Goal: Transaction & Acquisition: Obtain resource

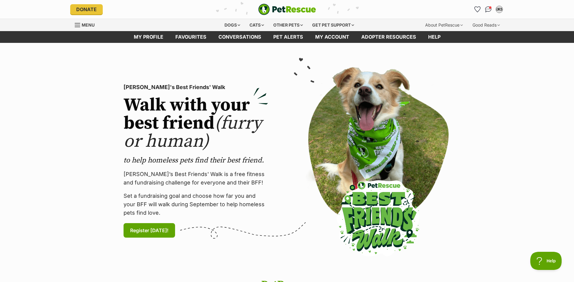
drag, startPoint x: 235, startPoint y: 22, endPoint x: 231, endPoint y: 33, distance: 11.4
click at [234, 22] on div "Dogs" at bounding box center [232, 25] width 24 height 12
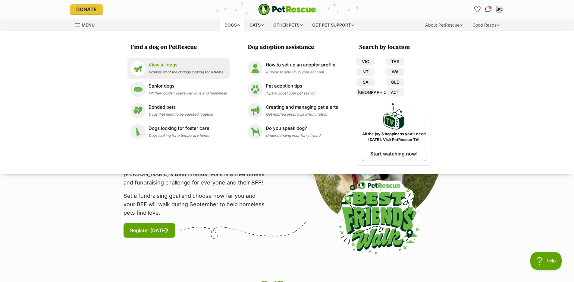
click at [196, 64] on p "View all dogs" at bounding box center [186, 65] width 75 height 7
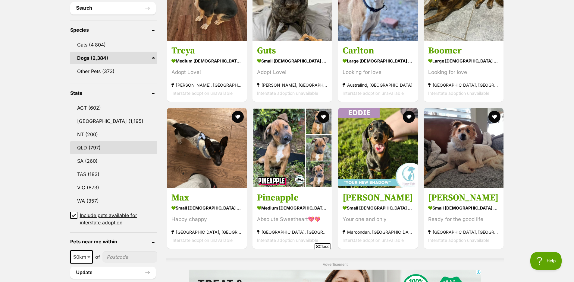
click at [96, 145] on link "QLD (797)" at bounding box center [113, 147] width 87 height 13
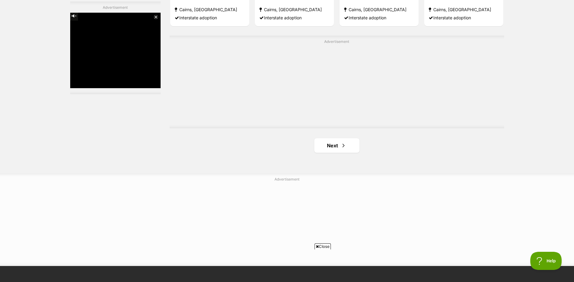
scroll to position [1087, 0]
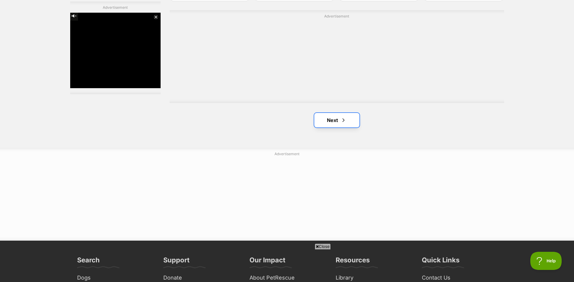
click at [329, 119] on link "Next" at bounding box center [337, 120] width 45 height 14
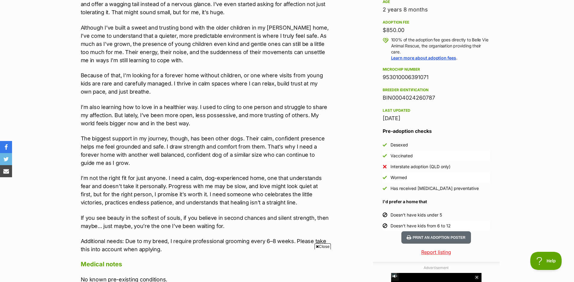
scroll to position [425, 0]
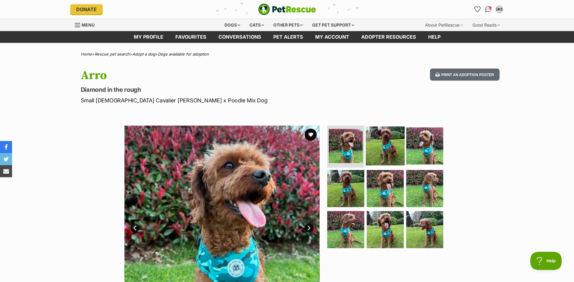
click at [393, 144] on img at bounding box center [385, 145] width 39 height 39
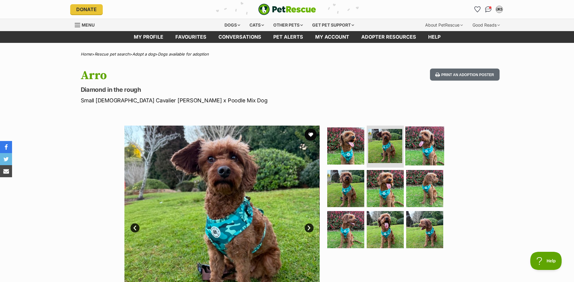
click at [430, 148] on img at bounding box center [425, 145] width 39 height 39
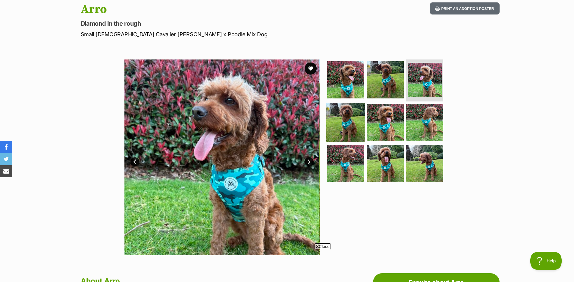
click at [351, 121] on img at bounding box center [346, 122] width 39 height 39
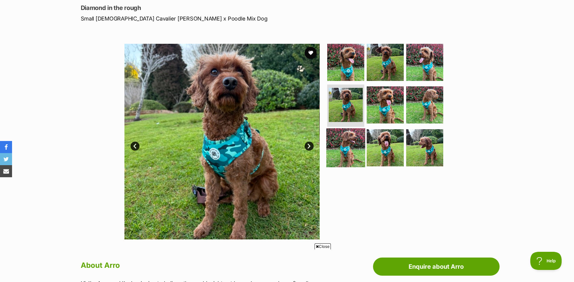
click at [353, 152] on img at bounding box center [346, 147] width 39 height 39
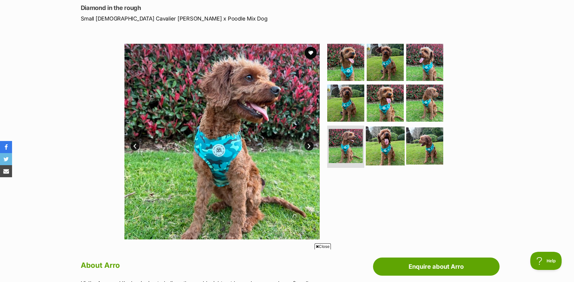
click at [390, 146] on img at bounding box center [385, 145] width 39 height 39
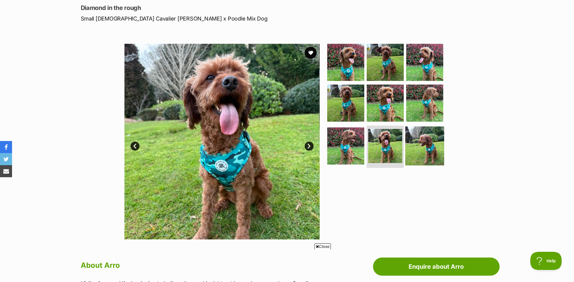
click at [430, 148] on img at bounding box center [425, 145] width 39 height 39
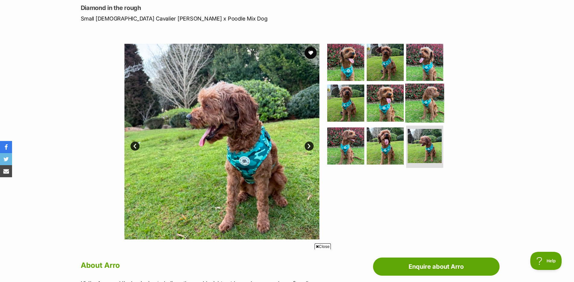
click at [427, 106] on img at bounding box center [425, 103] width 39 height 39
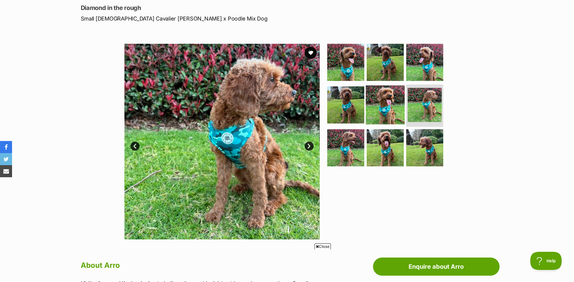
click at [383, 103] on img at bounding box center [385, 104] width 39 height 39
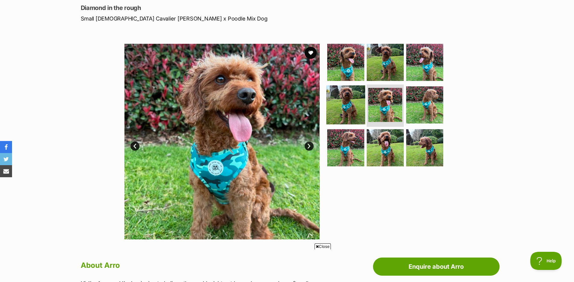
click at [352, 104] on img at bounding box center [346, 104] width 39 height 39
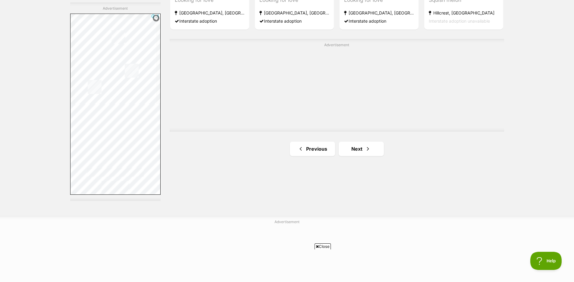
scroll to position [1060, 0]
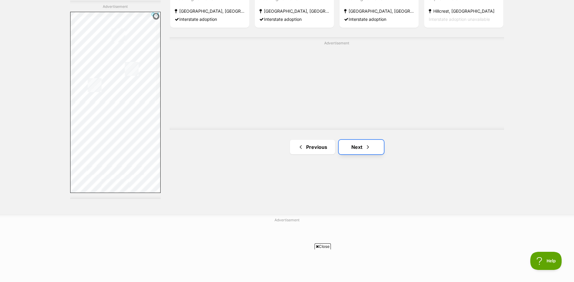
click at [364, 146] on link "Next" at bounding box center [361, 147] width 45 height 14
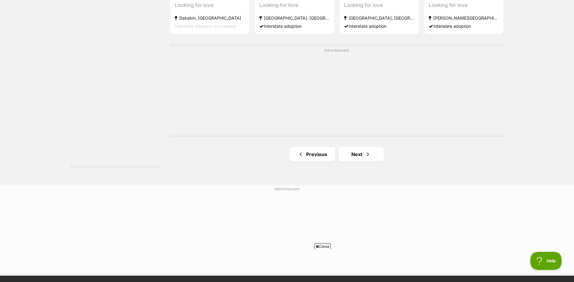
scroll to position [1156, 0]
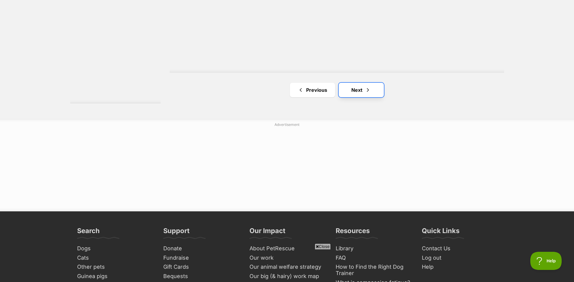
click at [363, 94] on link "Next" at bounding box center [361, 90] width 45 height 14
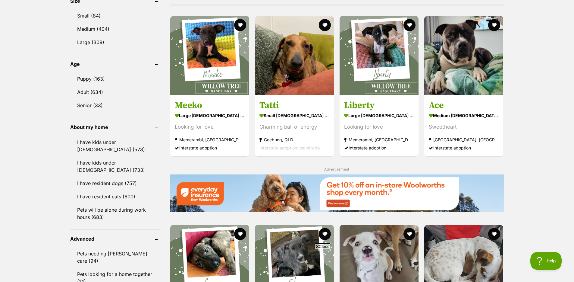
scroll to position [577, 0]
click at [102, 142] on link "I have kids under [DEMOGRAPHIC_DATA] (578)" at bounding box center [115, 146] width 90 height 20
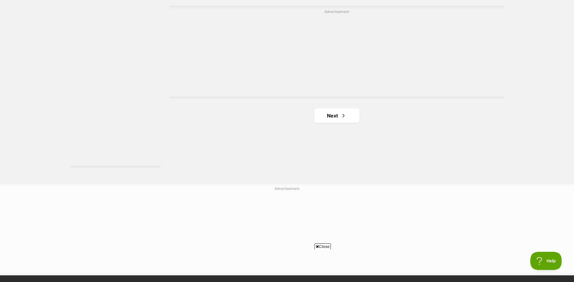
scroll to position [1099, 0]
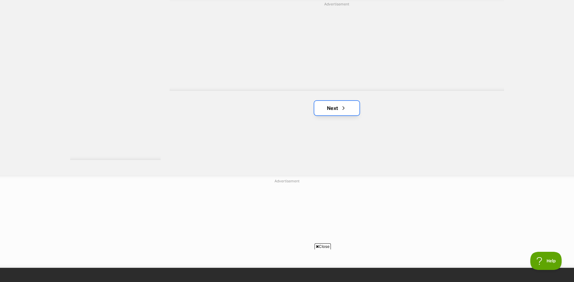
click at [344, 108] on span "Next page" at bounding box center [344, 107] width 6 height 7
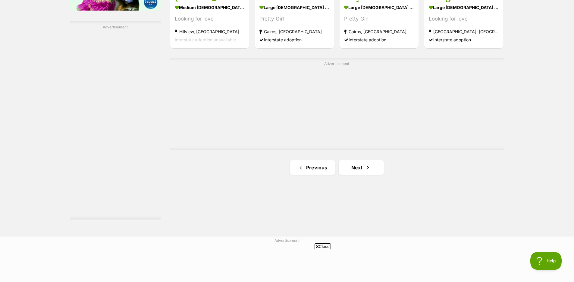
scroll to position [1048, 0]
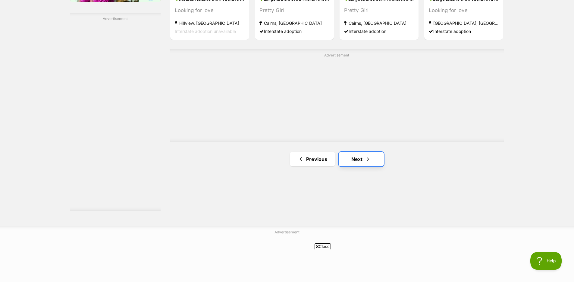
click at [365, 160] on link "Next" at bounding box center [361, 159] width 45 height 14
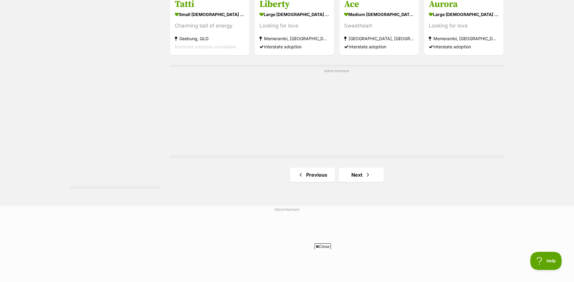
scroll to position [1106, 0]
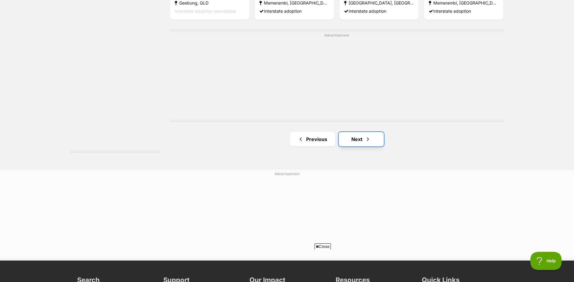
click at [354, 140] on link "Next" at bounding box center [361, 139] width 45 height 14
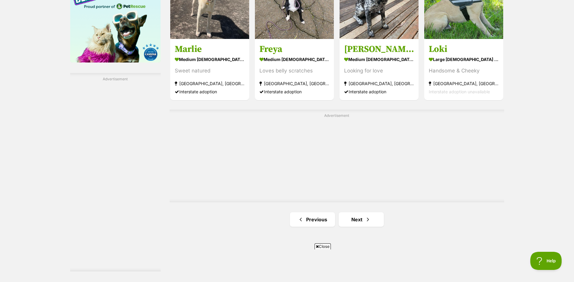
scroll to position [988, 0]
click at [365, 220] on span "Next page" at bounding box center [368, 218] width 6 height 7
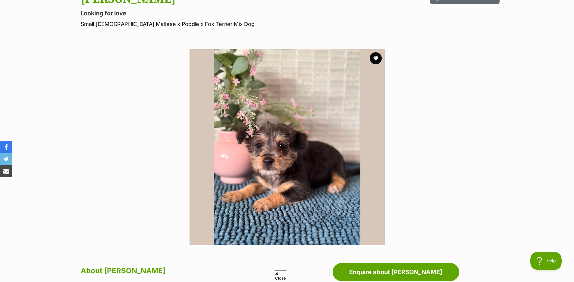
scroll to position [77, 0]
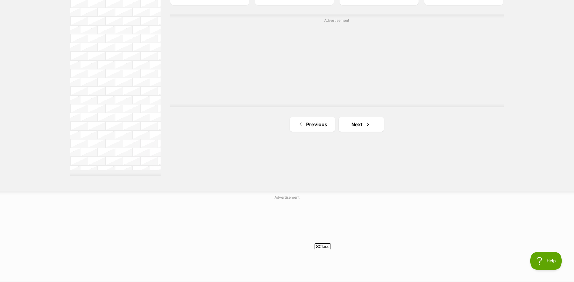
scroll to position [1103, 0]
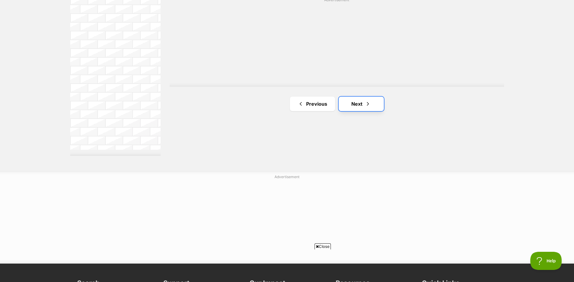
click at [352, 105] on link "Next" at bounding box center [361, 103] width 45 height 14
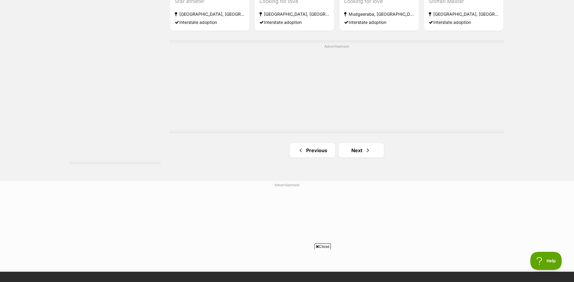
scroll to position [1118, 0]
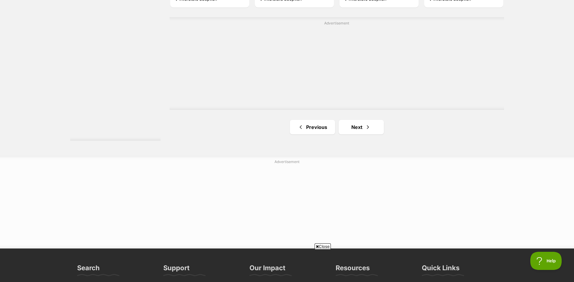
click at [364, 130] on link "Next" at bounding box center [361, 127] width 45 height 14
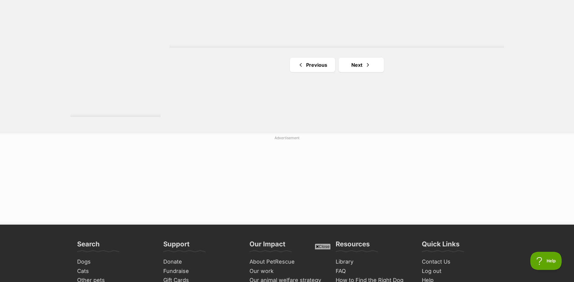
scroll to position [1149, 0]
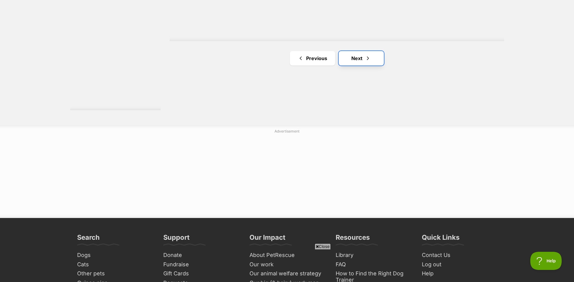
click at [353, 55] on link "Next" at bounding box center [361, 58] width 45 height 14
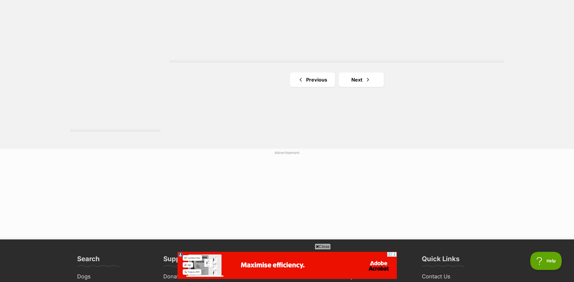
scroll to position [1143, 0]
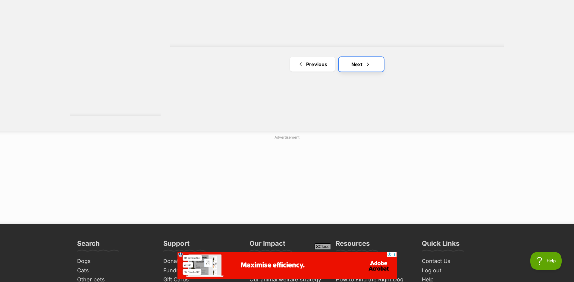
click at [372, 69] on link "Next" at bounding box center [361, 64] width 45 height 14
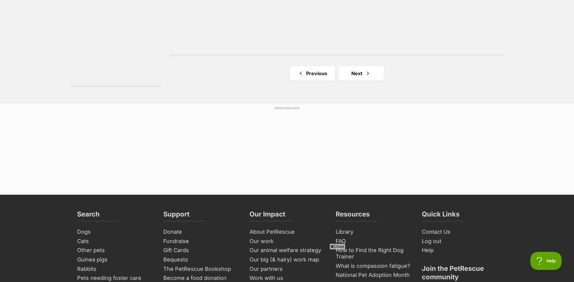
scroll to position [1180, 0]
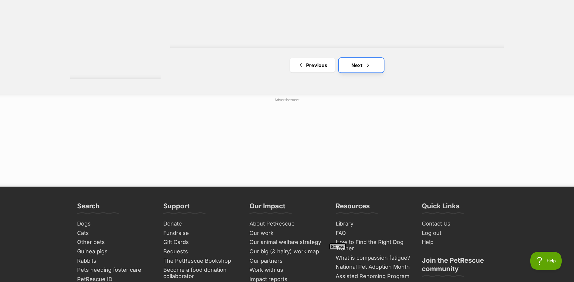
click at [360, 65] on link "Next" at bounding box center [361, 65] width 45 height 14
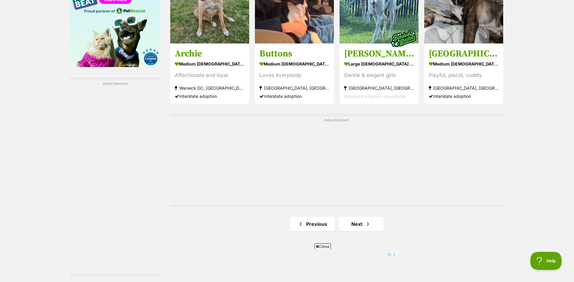
scroll to position [984, 0]
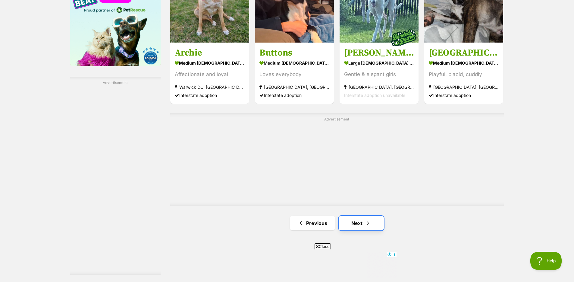
click at [368, 223] on span "Next page" at bounding box center [368, 222] width 6 height 7
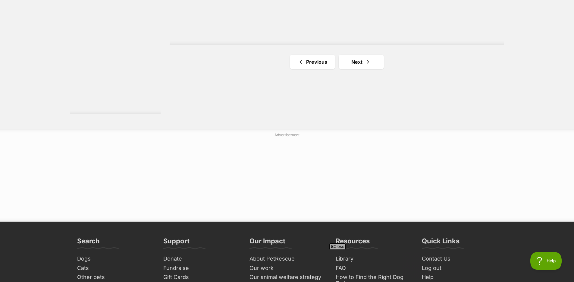
scroll to position [1147, 0]
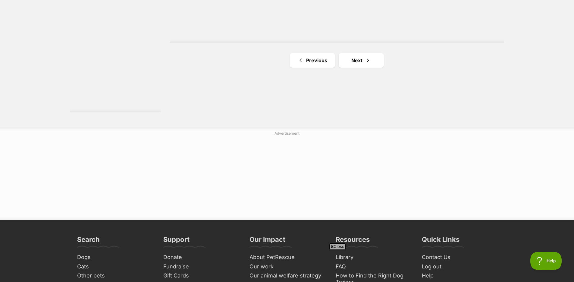
click at [359, 65] on link "Next" at bounding box center [361, 60] width 45 height 14
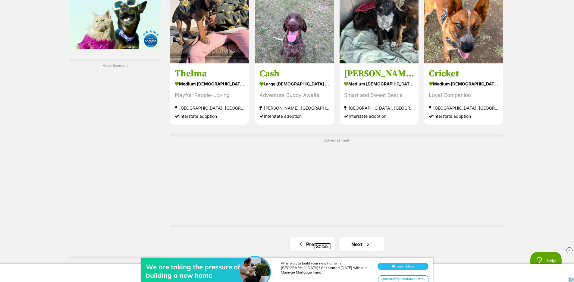
scroll to position [1104, 0]
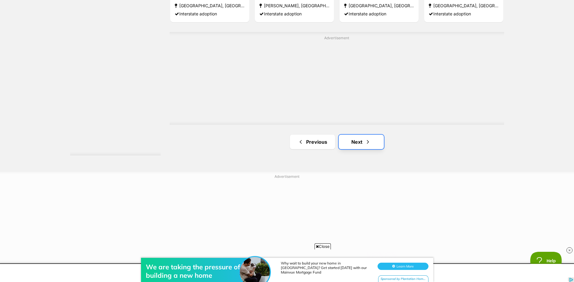
click at [360, 142] on link "Next" at bounding box center [361, 141] width 45 height 14
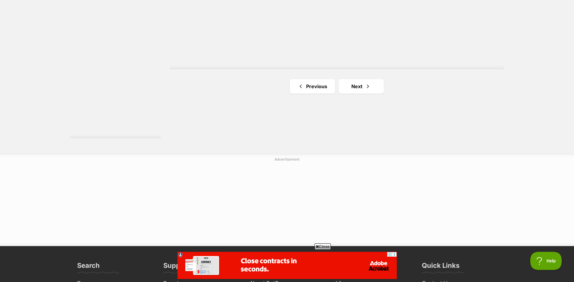
scroll to position [1122, 0]
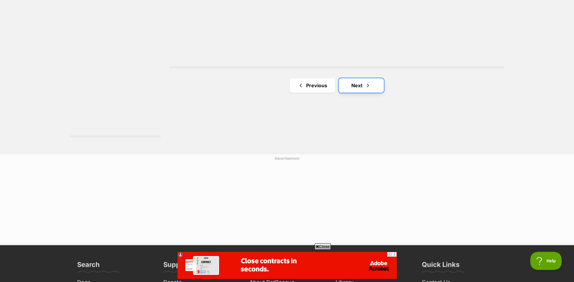
click at [369, 88] on span "Next page" at bounding box center [368, 85] width 6 height 7
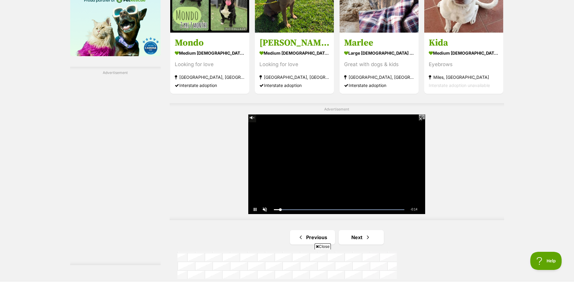
scroll to position [995, 0]
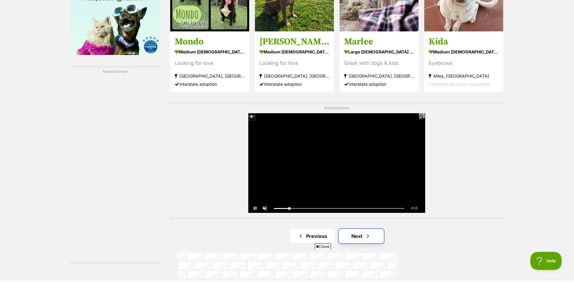
click at [365, 237] on link "Next" at bounding box center [361, 236] width 45 height 14
